Goal: Information Seeking & Learning: Learn about a topic

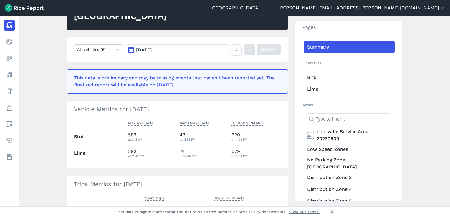
scroll to position [59, 0]
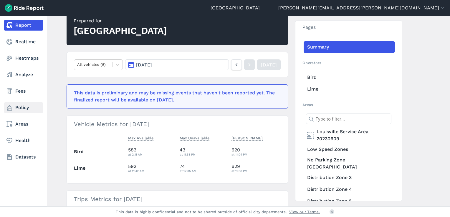
click at [13, 111] on link "Policy" at bounding box center [23, 108] width 39 height 11
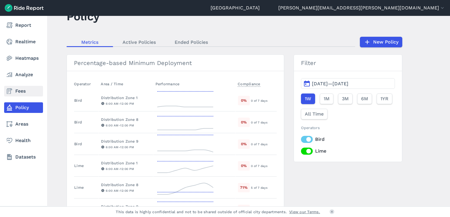
scroll to position [19, 0]
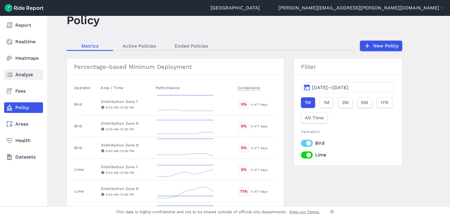
click at [25, 74] on link "Analyze" at bounding box center [23, 75] width 39 height 11
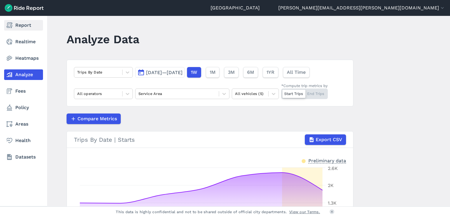
click at [27, 28] on link "Report" at bounding box center [23, 25] width 39 height 11
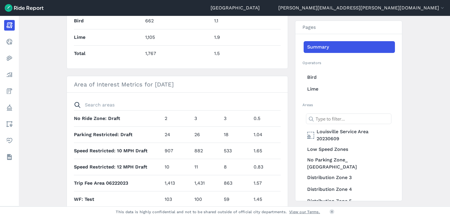
scroll to position [209, 0]
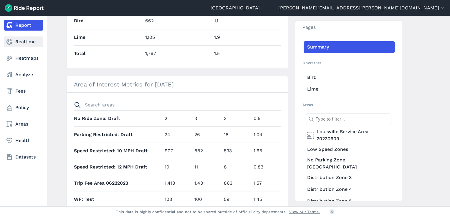
click at [31, 41] on link "Realtime" at bounding box center [23, 42] width 39 height 11
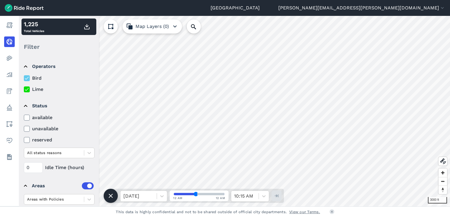
click at [27, 91] on icon at bounding box center [26, 90] width 5 height 6
click at [24, 90] on input "Lime" at bounding box center [24, 88] width 0 height 4
click at [27, 91] on icon at bounding box center [26, 90] width 5 height 6
click at [24, 90] on input "Lime" at bounding box center [24, 88] width 0 height 4
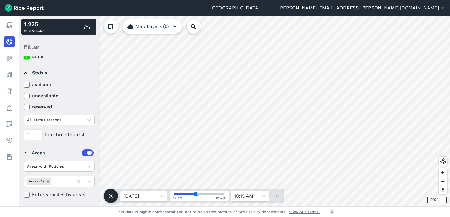
scroll to position [34, 0]
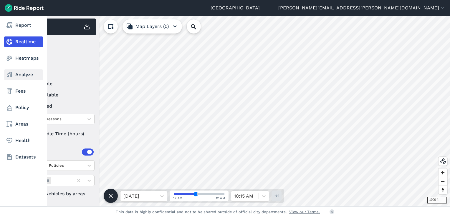
click at [19, 76] on link "Analyze" at bounding box center [23, 75] width 39 height 11
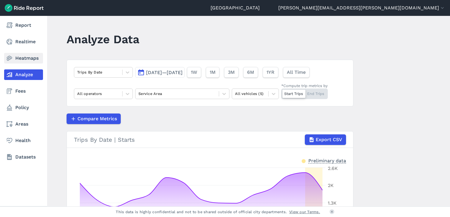
click at [27, 61] on link "Heatmaps" at bounding box center [23, 58] width 39 height 11
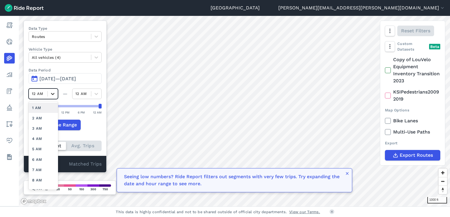
click at [54, 95] on icon at bounding box center [53, 94] width 6 height 6
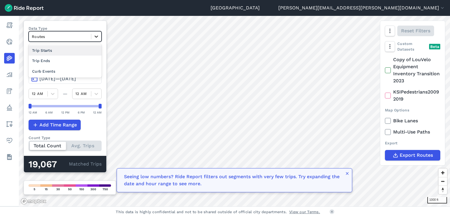
click at [99, 38] on icon at bounding box center [96, 37] width 6 height 6
click at [77, 54] on div "Trip Starts" at bounding box center [65, 50] width 73 height 10
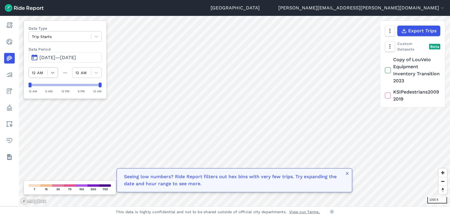
click at [54, 75] on icon at bounding box center [53, 73] width 6 height 6
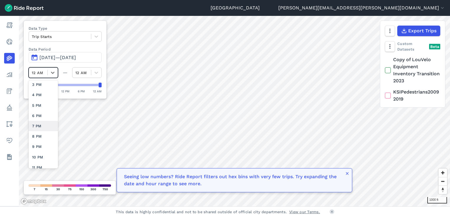
scroll to position [152, 0]
click at [44, 148] on div "10 PM" at bounding box center [43, 152] width 29 height 10
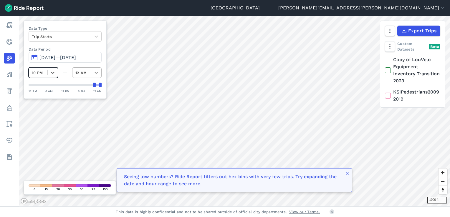
click at [97, 72] on icon at bounding box center [96, 73] width 6 height 6
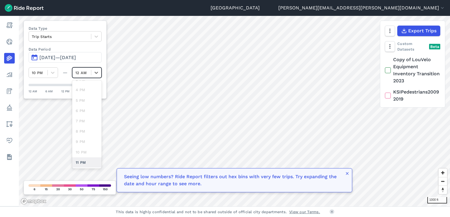
click at [86, 160] on div "11 PM" at bounding box center [86, 163] width 29 height 10
click at [99, 74] on div at bounding box center [96, 73] width 10 height 10
click at [89, 161] on div "12 AM" at bounding box center [86, 163] width 29 height 10
click at [98, 74] on icon at bounding box center [96, 73] width 6 height 6
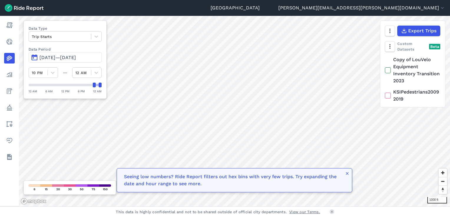
click at [65, 76] on div "10 PM — 12 AM" at bounding box center [65, 72] width 73 height 11
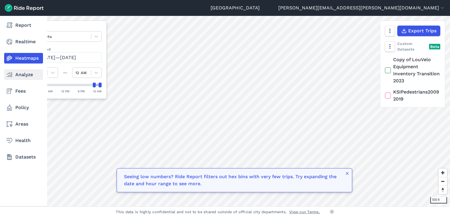
click at [14, 78] on link "Analyze" at bounding box center [23, 75] width 39 height 11
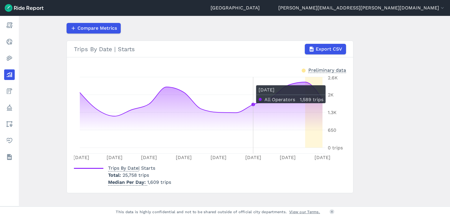
scroll to position [98, 0]
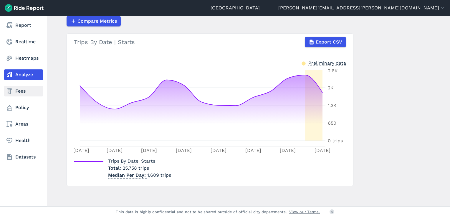
click at [21, 88] on link "Fees" at bounding box center [23, 91] width 39 height 11
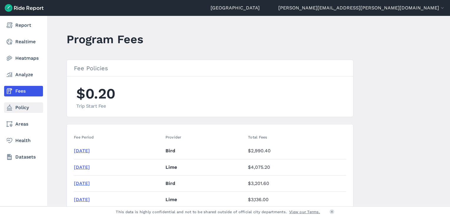
click at [24, 110] on link "Policy" at bounding box center [23, 108] width 39 height 11
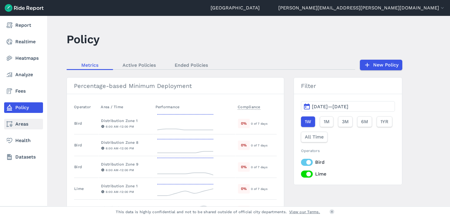
click at [24, 123] on link "Areas" at bounding box center [23, 124] width 39 height 11
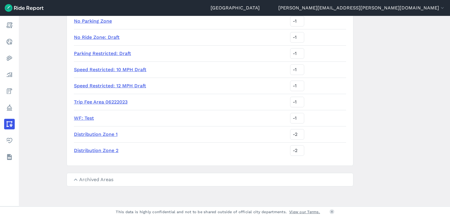
scroll to position [262, 0]
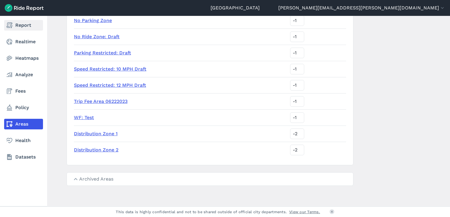
click at [24, 30] on link "Report" at bounding box center [23, 25] width 39 height 11
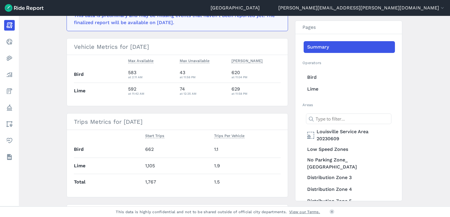
scroll to position [147, 0]
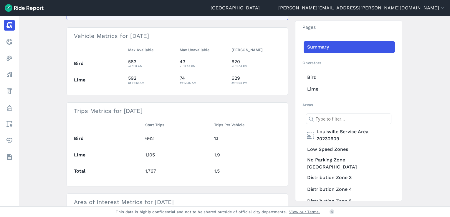
drag, startPoint x: 133, startPoint y: 117, endPoint x: 120, endPoint y: 133, distance: 19.9
drag, startPoint x: 120, startPoint y: 133, endPoint x: 107, endPoint y: 131, distance: 13.6
click at [107, 131] on th "Bird" at bounding box center [108, 139] width 69 height 16
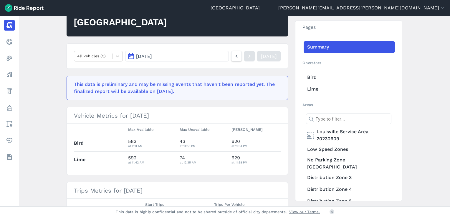
scroll to position [0, 0]
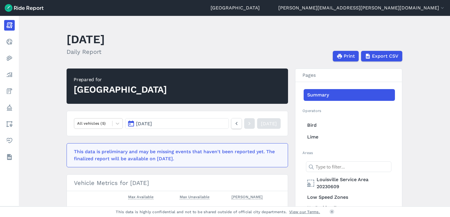
click at [213, 123] on button "[DATE]" at bounding box center [177, 123] width 104 height 11
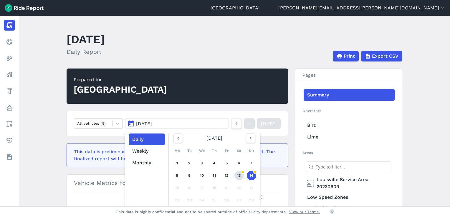
click at [240, 162] on link "13" at bounding box center [239, 175] width 9 height 9
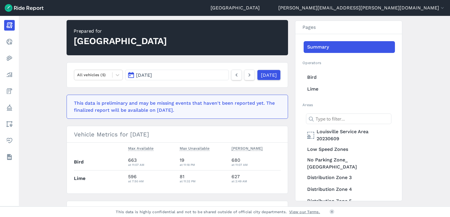
scroll to position [59, 0]
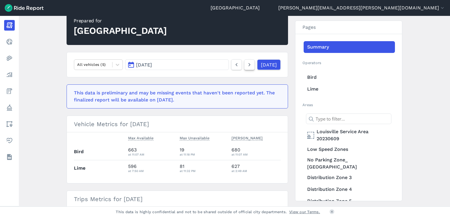
click at [246, 67] on icon at bounding box center [249, 64] width 6 height 7
click at [233, 63] on icon at bounding box center [236, 64] width 6 height 7
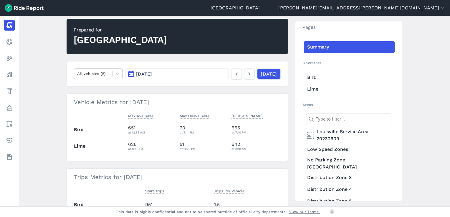
scroll to position [29, 0]
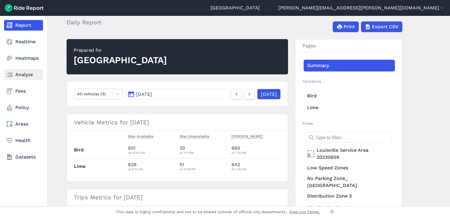
click at [14, 77] on link "Analyze" at bounding box center [23, 75] width 39 height 11
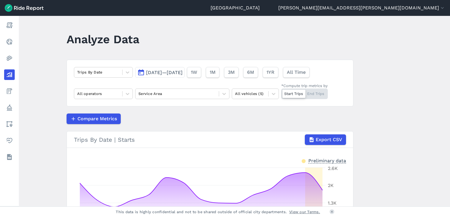
click at [169, 71] on span "[DATE]—[DATE]" at bounding box center [164, 73] width 37 height 6
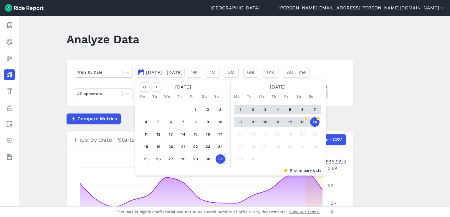
click at [301, 123] on button "13" at bounding box center [302, 122] width 9 height 9
click at [340, 86] on div "Trips By Date [DATE]—[DATE] [DATE] Mo Tu We Th Fr Sa Su 1 2 3 4 5 6 7 8 9 10 11…" at bounding box center [210, 83] width 287 height 47
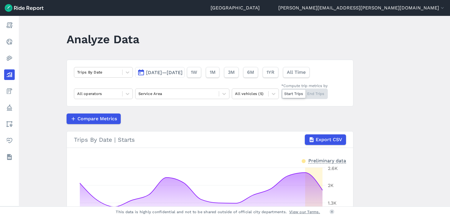
click at [185, 77] on button "[DATE]—[DATE]" at bounding box center [160, 72] width 50 height 11
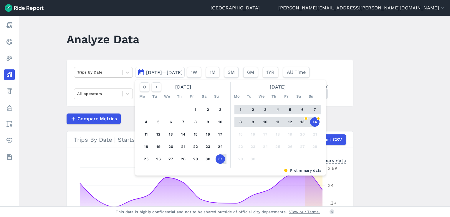
click at [301, 120] on button "13" at bounding box center [302, 122] width 9 height 9
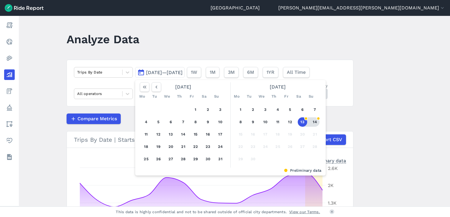
click at [310, 123] on button "14" at bounding box center [314, 122] width 9 height 9
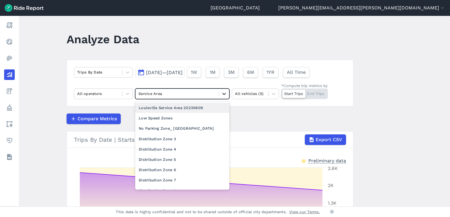
click at [226, 95] on icon at bounding box center [224, 94] width 6 height 6
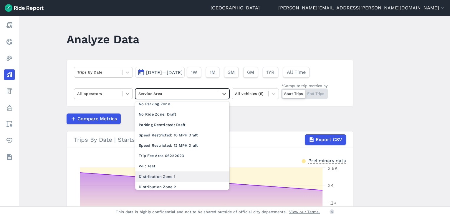
click at [125, 96] on icon at bounding box center [128, 94] width 6 height 6
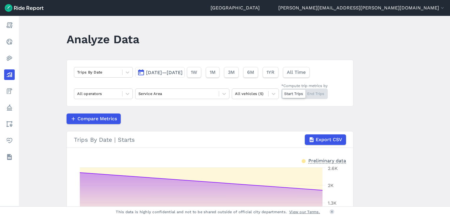
click at [298, 131] on article "Trips By Date [DATE]—[DATE] 1W 1M 3M 6M 1YR All Time All operators Service Area…" at bounding box center [210, 172] width 287 height 225
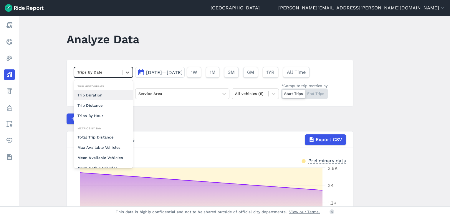
click at [116, 72] on div at bounding box center [98, 72] width 42 height 7
click at [105, 112] on div "Trips By Hour" at bounding box center [103, 116] width 59 height 10
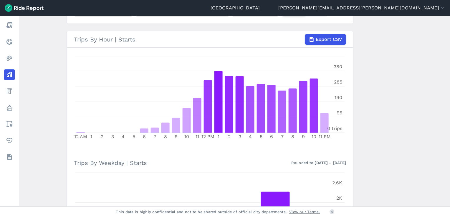
scroll to position [88, 0]
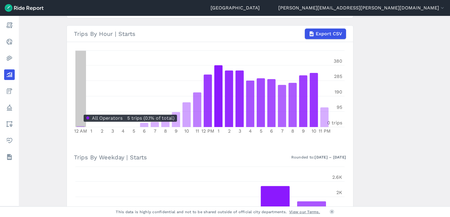
click at [84, 126] on icon "12 AM 1 2 3 4 5 6 7 8 9 10 11 12 PM 1 2 3 4 5 6 7 8 9 10 11 PM 0 trips 95 190 2…" at bounding box center [210, 93] width 272 height 88
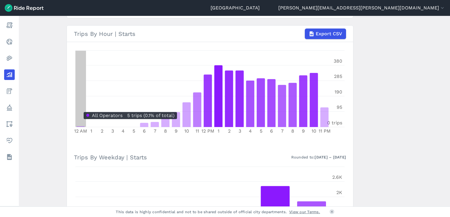
click at [82, 123] on icon "12 AM 1 2 3 4 5 6 7 8 9 10 11 12 PM 1 2 3 4 5 6 7 8 9 10 11 PM 0 trips 95 190 2…" at bounding box center [210, 93] width 272 height 88
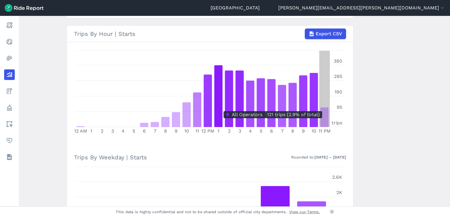
click at [328, 122] on icon at bounding box center [325, 118] width 8 height 20
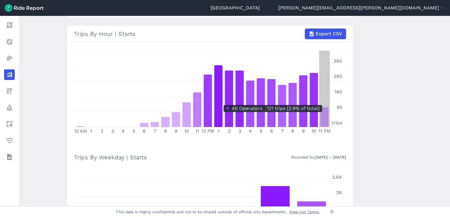
click at [326, 116] on icon at bounding box center [325, 118] width 8 height 20
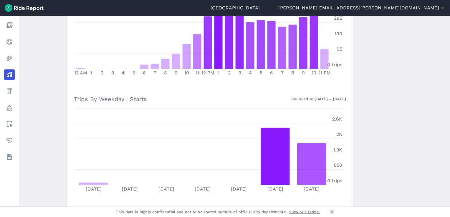
scroll to position [147, 0]
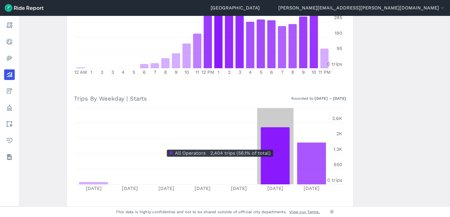
click at [283, 146] on icon at bounding box center [275, 156] width 29 height 57
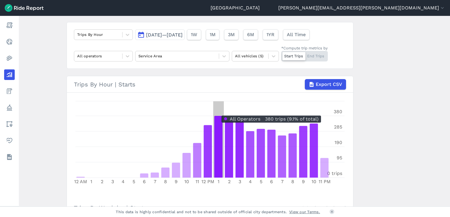
scroll to position [29, 0]
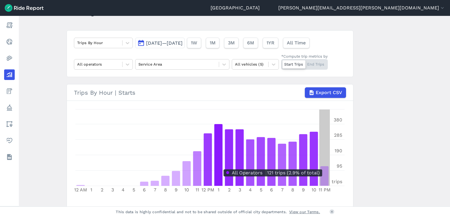
click at [324, 162] on icon at bounding box center [325, 177] width 8 height 20
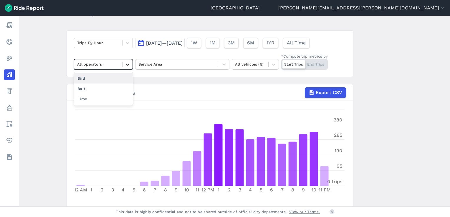
click at [126, 64] on icon at bounding box center [128, 65] width 6 height 6
click at [93, 80] on div "Bird" at bounding box center [103, 78] width 59 height 10
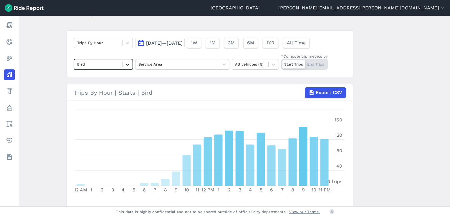
click at [126, 68] on div at bounding box center [128, 65] width 10 height 10
click at [114, 94] on div "Lime" at bounding box center [103, 99] width 59 height 10
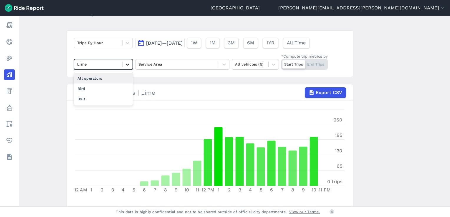
click at [129, 65] on icon at bounding box center [128, 65] width 6 height 6
click at [113, 88] on div "Bird" at bounding box center [103, 89] width 59 height 10
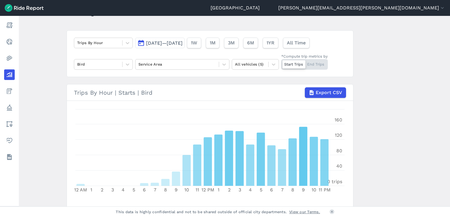
click at [132, 60] on div "Trips By Hour [DATE]—[DATE] 1W 1M 3M 6M 1YR All Time Bird Service Area All vehi…" at bounding box center [210, 53] width 287 height 47
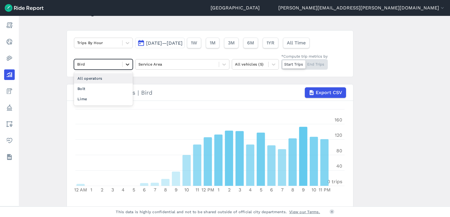
click at [128, 65] on icon at bounding box center [128, 65] width 6 height 6
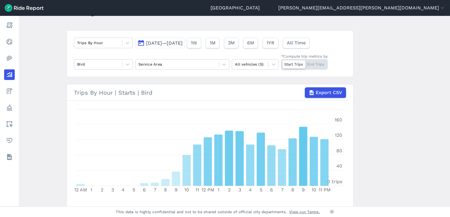
click at [185, 46] on button "[DATE]—[DATE]" at bounding box center [160, 43] width 50 height 11
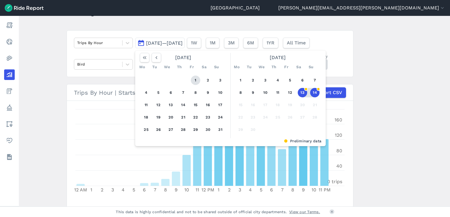
click at [195, 81] on button "1" at bounding box center [195, 80] width 9 height 9
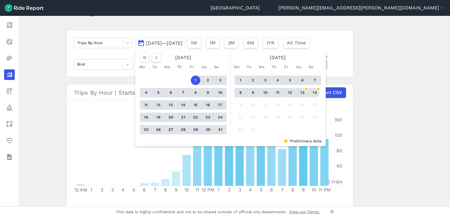
click at [314, 89] on button "14" at bounding box center [314, 92] width 9 height 9
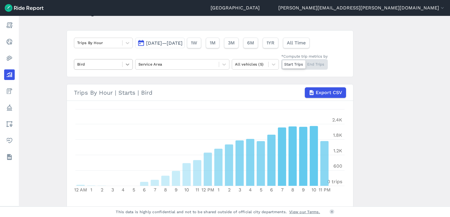
click at [127, 66] on icon at bounding box center [128, 65] width 6 height 6
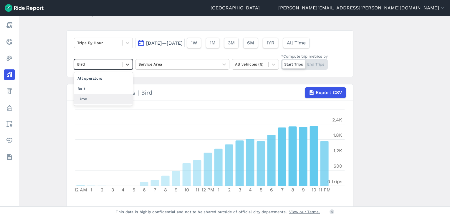
click at [108, 97] on div "Lime" at bounding box center [103, 99] width 59 height 10
